Goal: Information Seeking & Learning: Learn about a topic

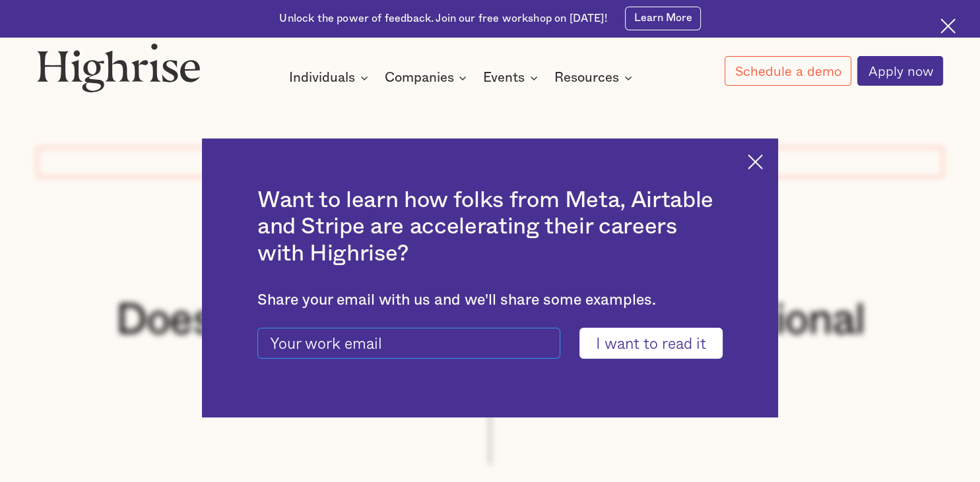
click at [499, 346] on input "current-ascender-blog-article-modal-form" at bounding box center [408, 343] width 303 height 30
click at [748, 170] on div "Want to learn how folks from Meta, Airtable and Stripe are accelerating their c…" at bounding box center [489, 278] width 575 height 279
click at [754, 147] on div "Want to learn how folks from Meta, Airtable and Stripe are accelerating their c…" at bounding box center [489, 278] width 575 height 279
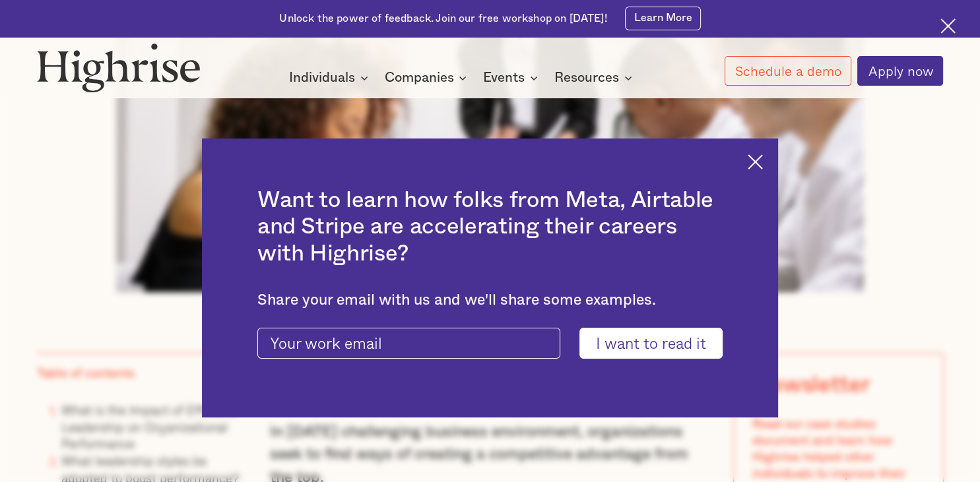
scroll to position [722, 0]
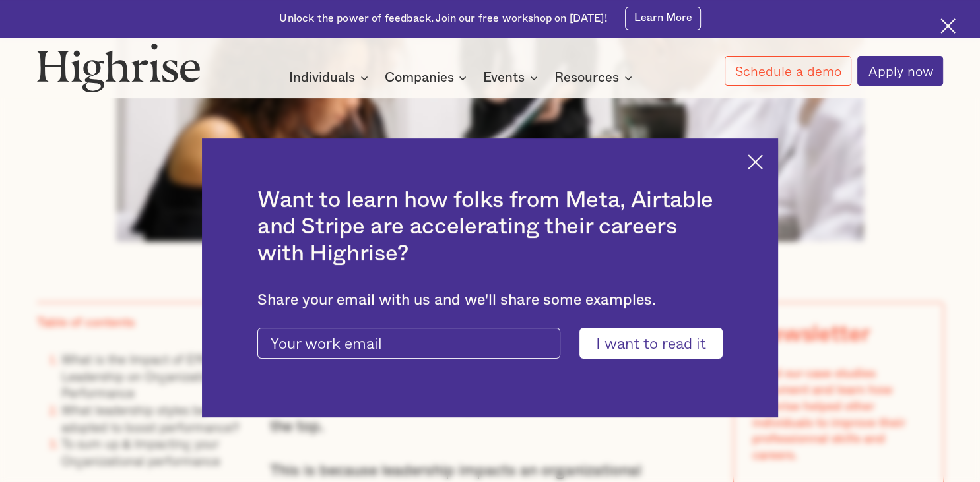
click at [754, 160] on img at bounding box center [755, 161] width 15 height 15
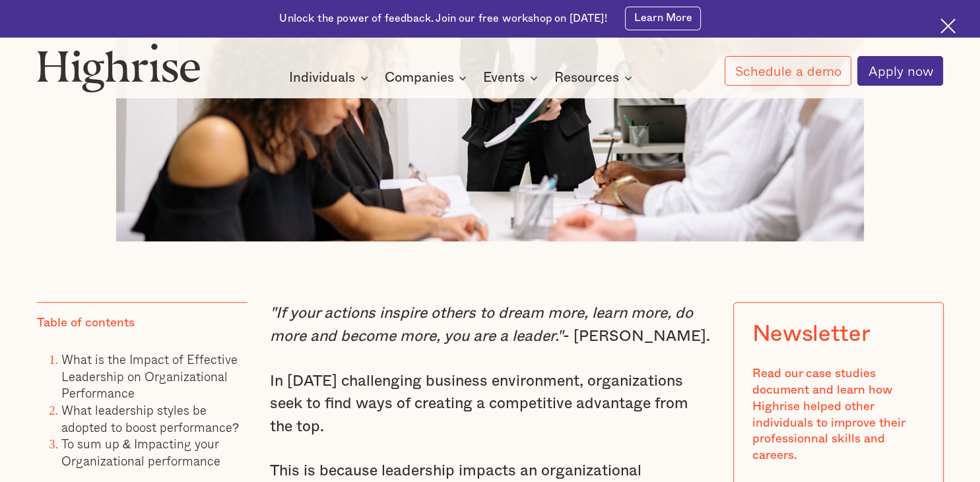
click at [754, 160] on img at bounding box center [489, 36] width 747 height 409
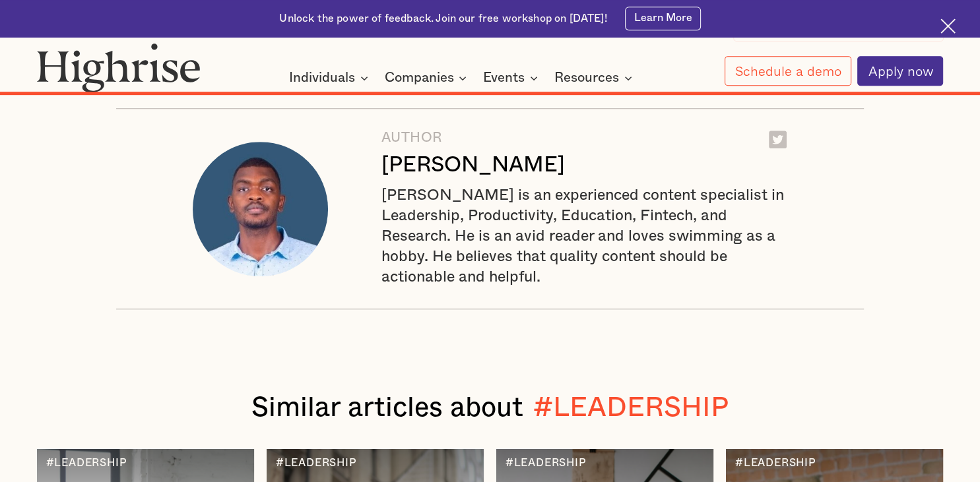
scroll to position [10889, 0]
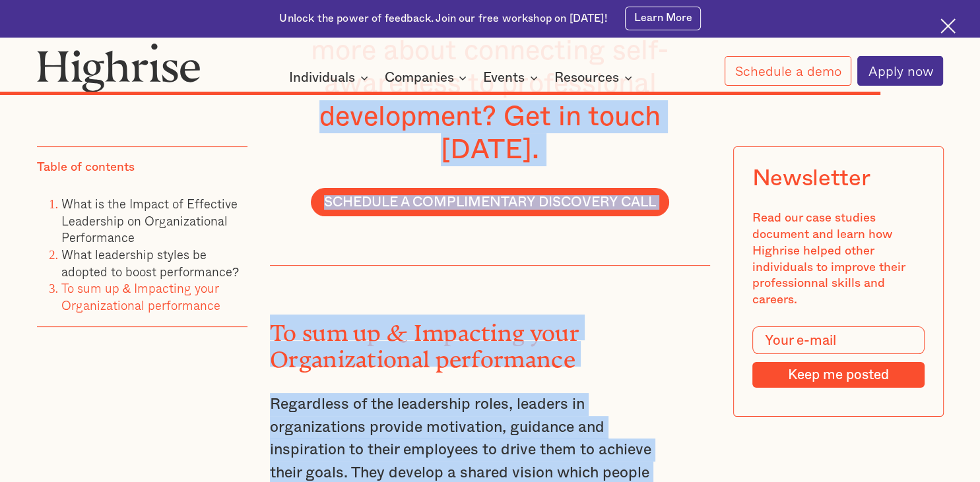
drag, startPoint x: 170, startPoint y: 160, endPoint x: 110, endPoint y: -50, distance: 218.4
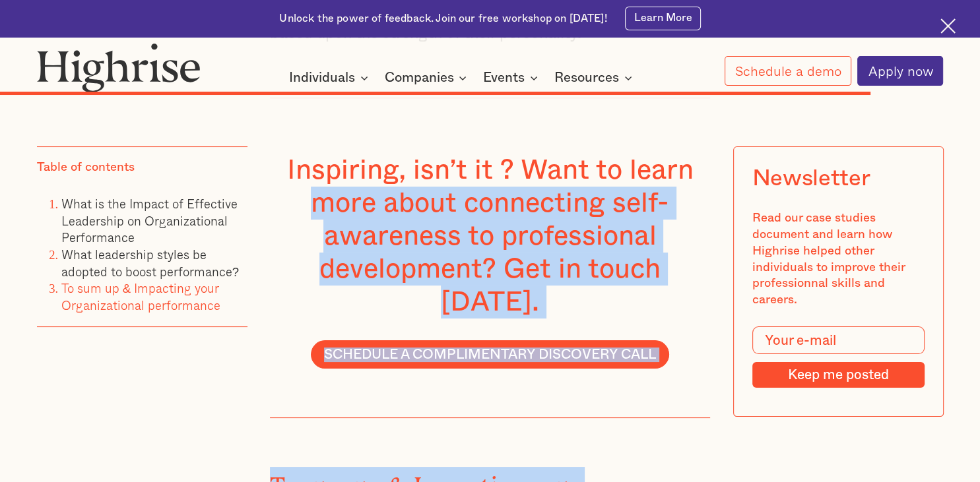
click at [271, 170] on div "Inspiring, isn’t it ? Want to learn more about connecting self-awareness to pro…" at bounding box center [490, 258] width 440 height 321
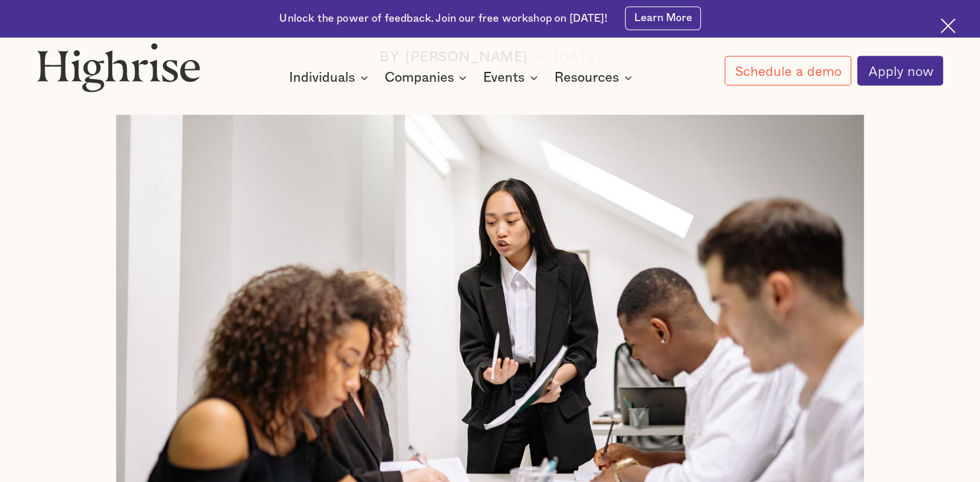
scroll to position [0, 0]
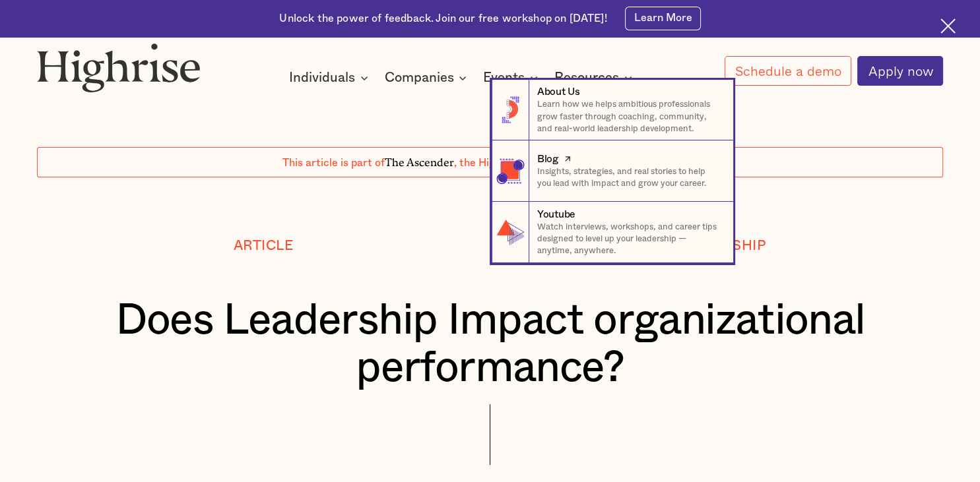
click at [614, 187] on p "Insights, strategies, and real stories to help you lead with impact and grow yo…" at bounding box center [628, 178] width 183 height 24
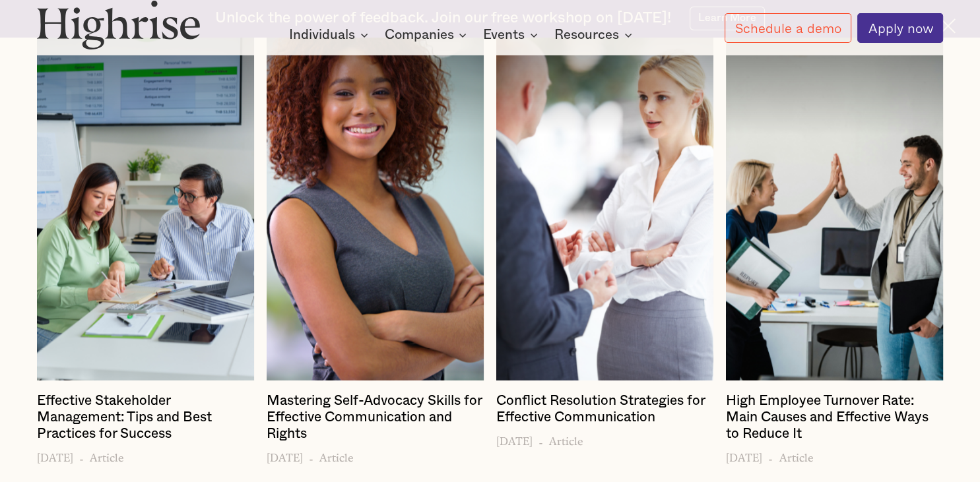
scroll to position [1987, 0]
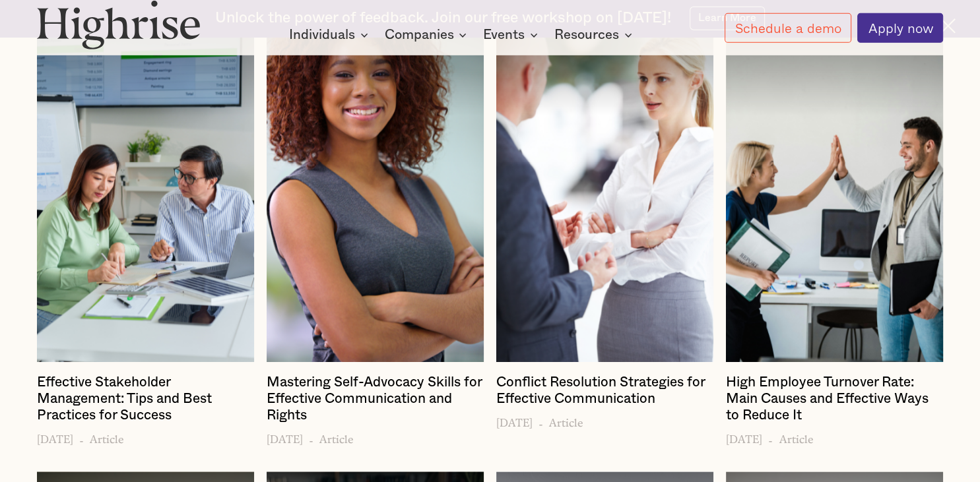
click at [9, 263] on div "#EXECUTIVE COACHING #MANAGINGYOURSELF #MANAGINGUP #MANAGINGOTHERS #PERSONALGROW…" at bounding box center [490, 474] width 980 height 1058
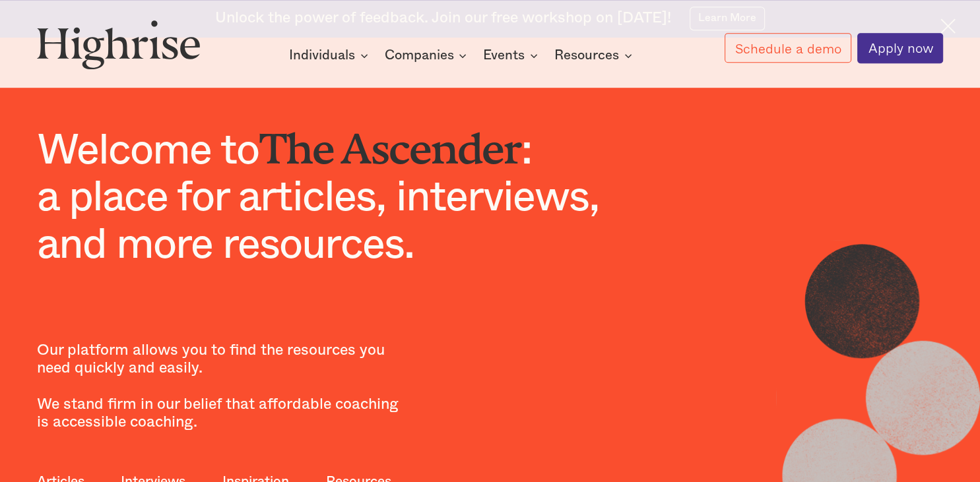
scroll to position [0, 0]
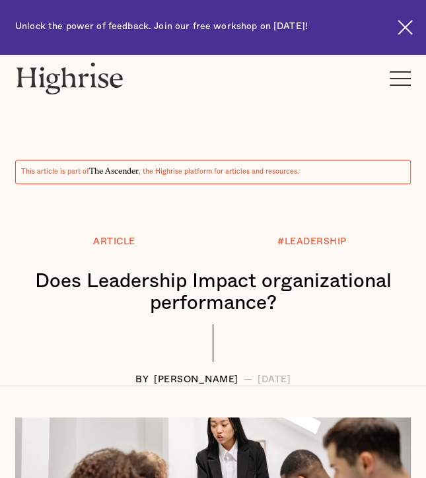
click at [379, 209] on div at bounding box center [213, 210] width 426 height 53
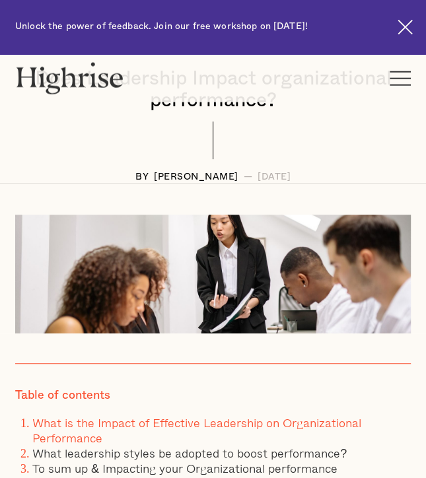
scroll to position [178, 0]
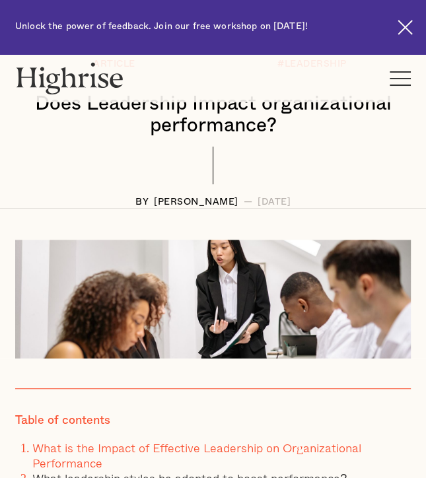
click at [63, 192] on div at bounding box center [212, 171] width 395 height 51
